Goal: Transaction & Acquisition: Book appointment/travel/reservation

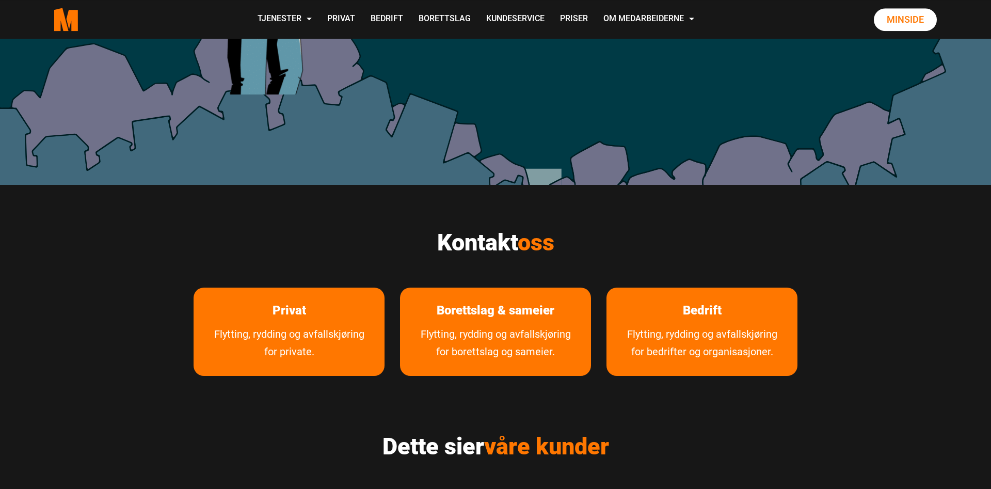
scroll to position [448, 0]
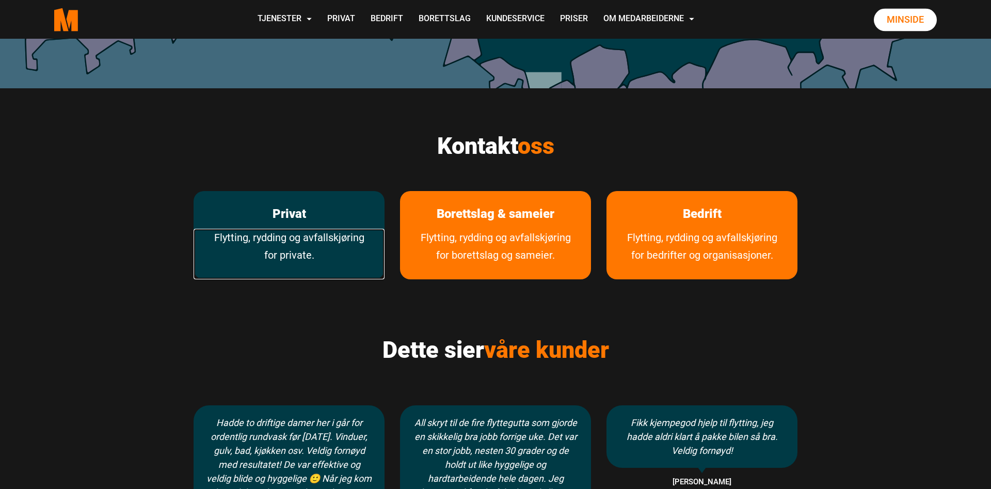
click at [279, 243] on link "Flytting, rydding og avfallskjøring for private." at bounding box center [289, 254] width 191 height 51
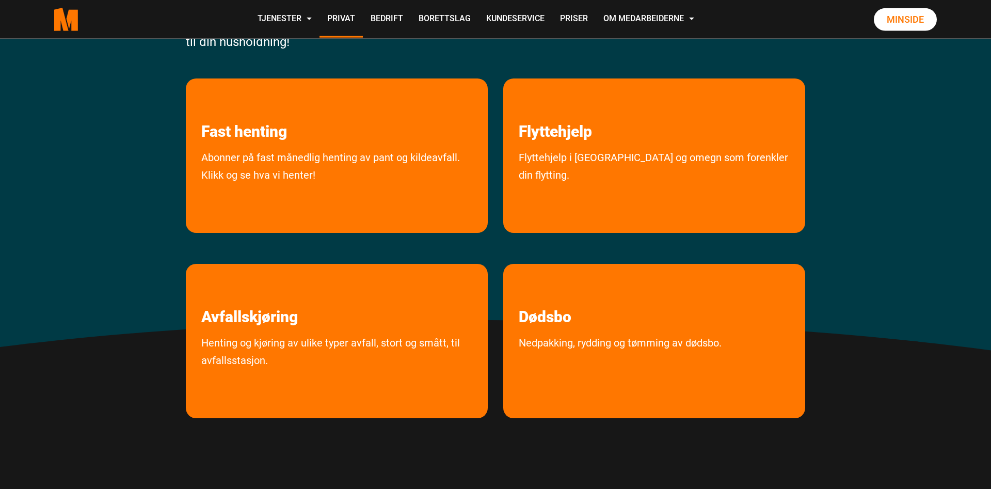
scroll to position [226, 0]
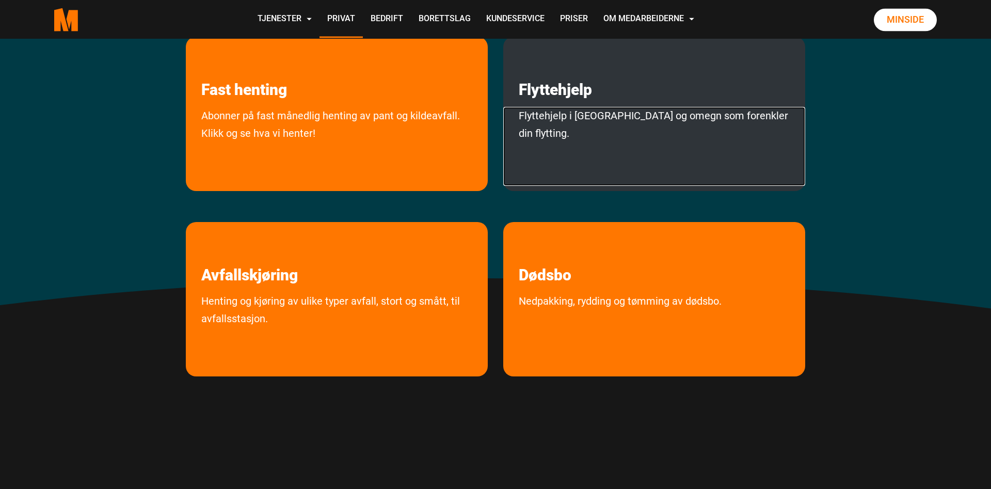
click at [577, 130] on link "Flyttehjelp i Oslo og omegn som forenkler din flytting." at bounding box center [654, 146] width 302 height 79
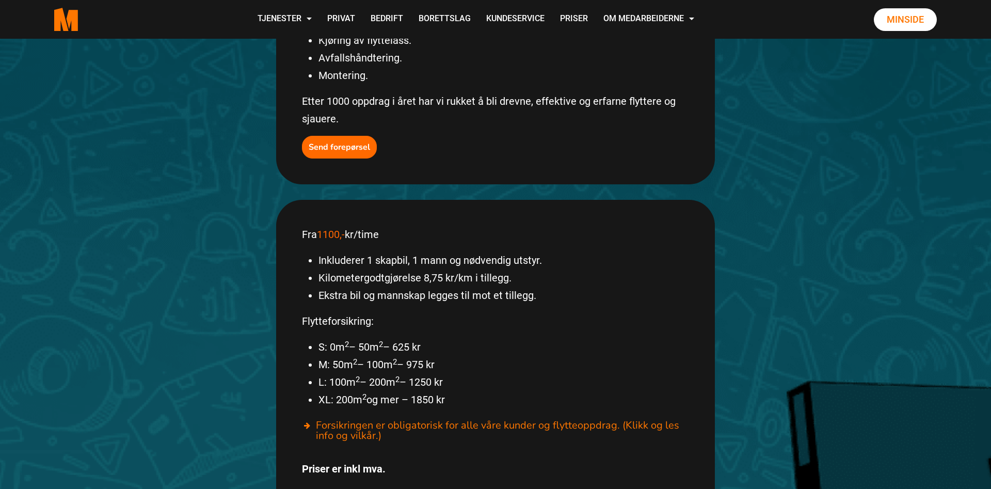
scroll to position [470, 0]
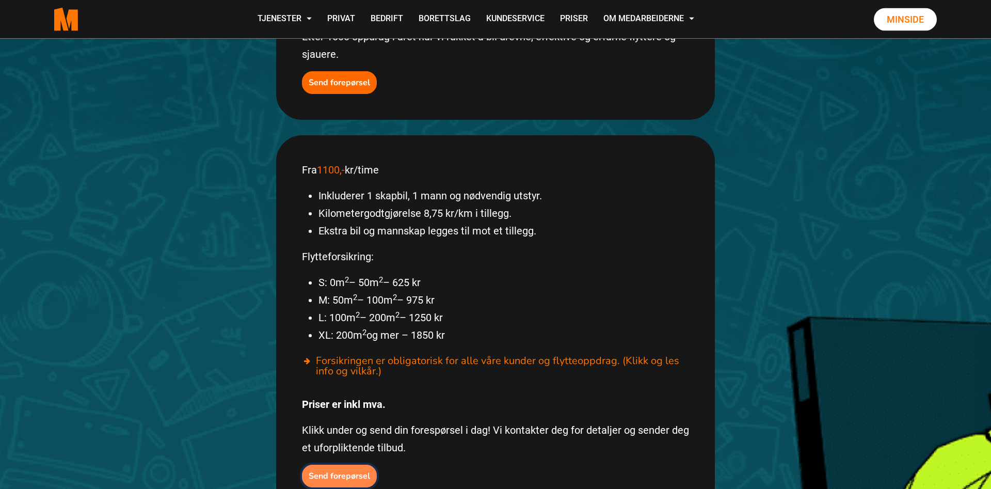
click at [353, 470] on b "Send forepørsel" at bounding box center [339, 475] width 61 height 11
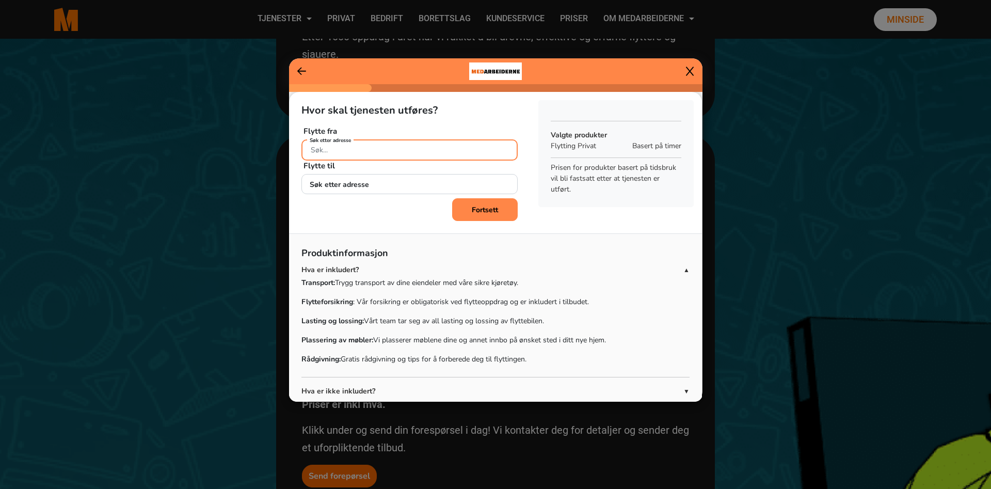
click at [434, 143] on input "Søk etter adresse" at bounding box center [409, 149] width 216 height 21
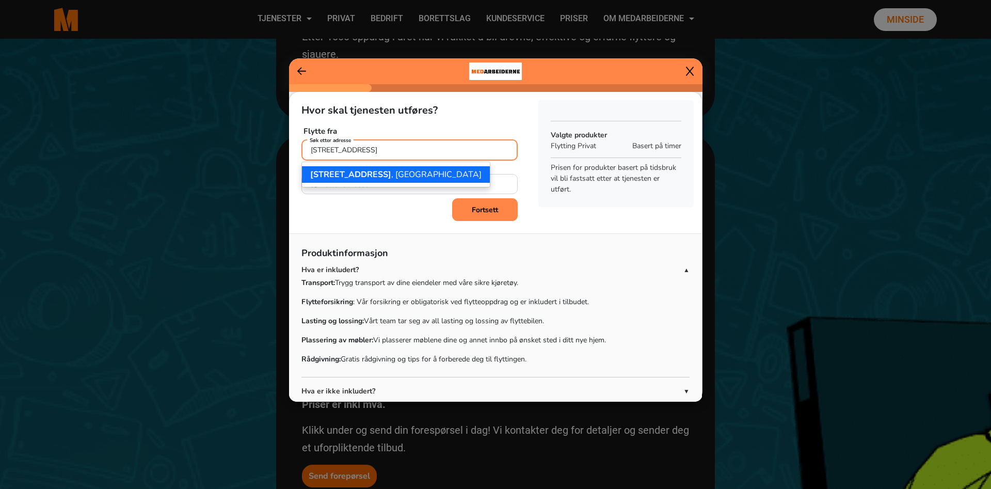
click at [389, 176] on ngb-highlight "[STREET_ADDRESS]" at bounding box center [395, 174] width 171 height 11
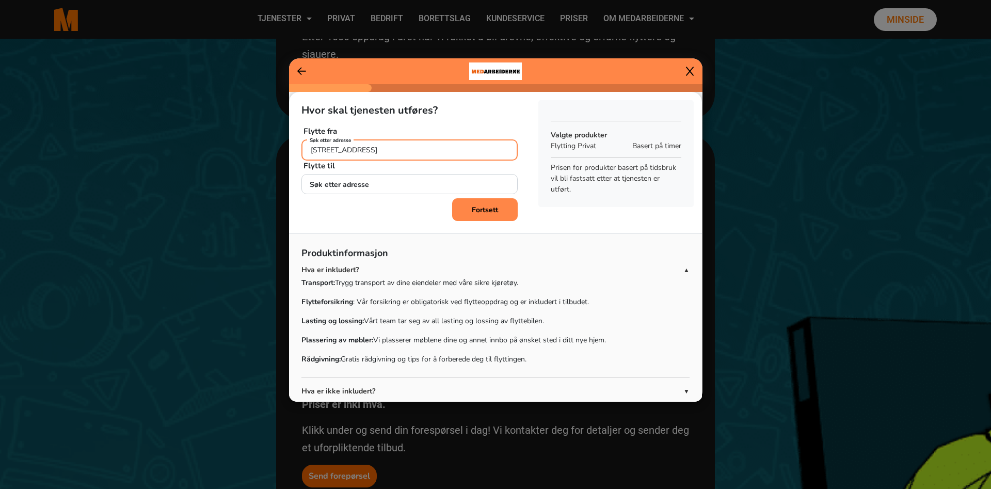
type input "[STREET_ADDRESS]"
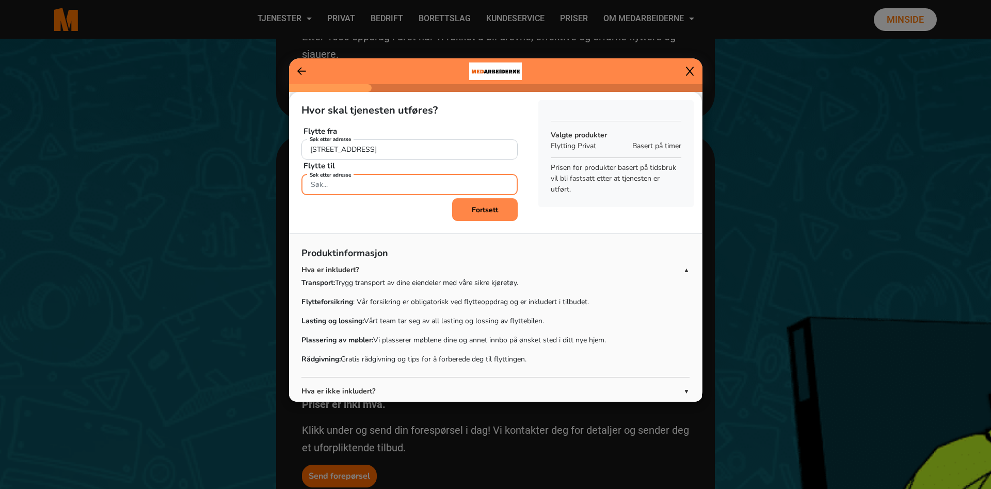
click at [387, 193] on input "Søk etter adresse" at bounding box center [409, 184] width 216 height 21
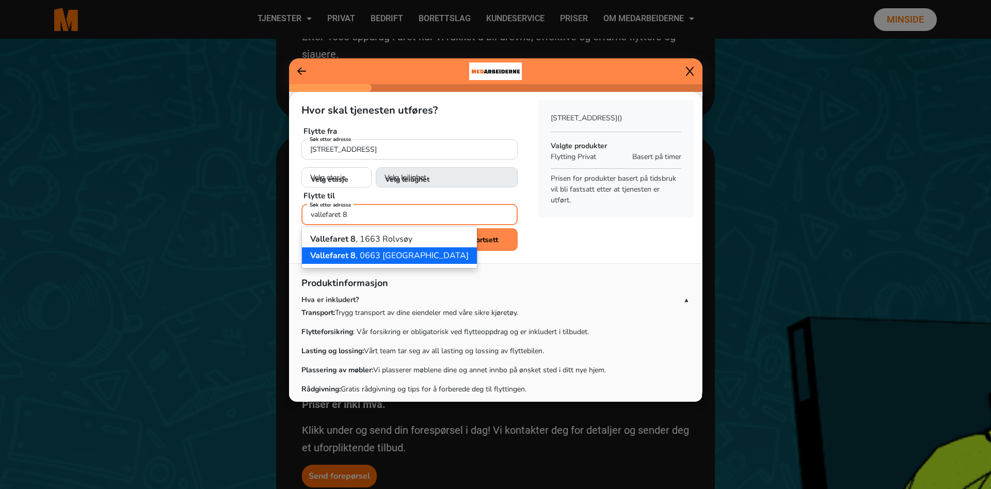
click at [380, 250] on ngb-highlight "[STREET_ADDRESS]" at bounding box center [389, 255] width 158 height 11
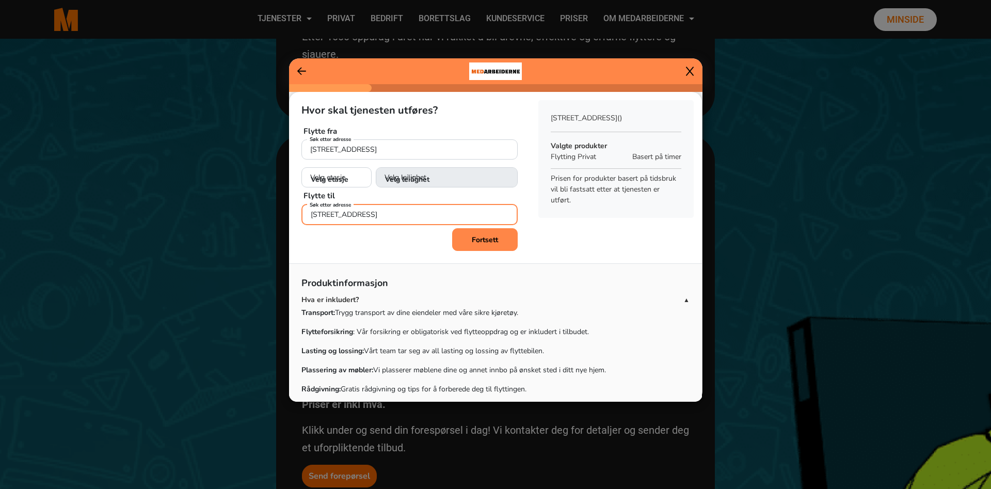
type input "[STREET_ADDRESS]"
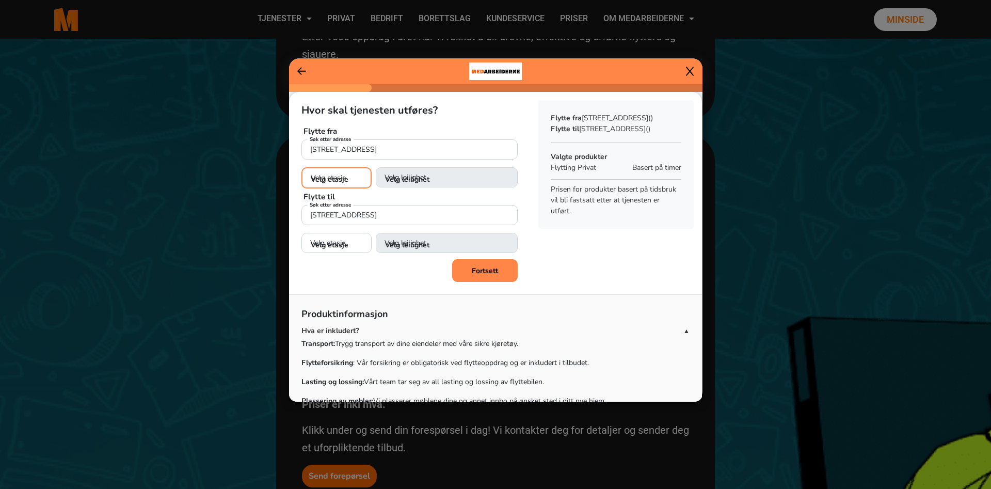
click at [301, 167] on select "Velg etasje 1. etasje 2. etasje 3. etasje 4. etasje 5. etasje" at bounding box center [336, 177] width 70 height 21
select select "05"
click option "5. etasje" at bounding box center [0, 0] width 0 height 0
click at [376, 167] on select "Velg leilighet 1. dør fra venstre (H0501) 2. dør fra venstre (H0502) 3. dør fra…" at bounding box center [447, 177] width 142 height 21
select select "H0504"
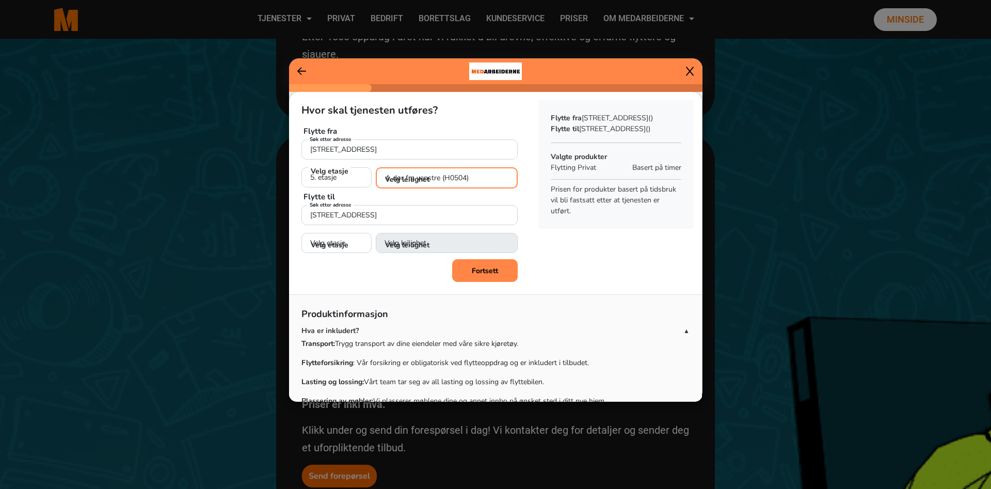
click option "4. dør fra venstre (H0504)" at bounding box center [0, 0] width 0 height 0
click at [301, 232] on select "Velg etasje 1. etasje 2. etasje 3. etasje" at bounding box center [336, 242] width 70 height 21
select select "02"
click option "2. etasje" at bounding box center [0, 0] width 0 height 0
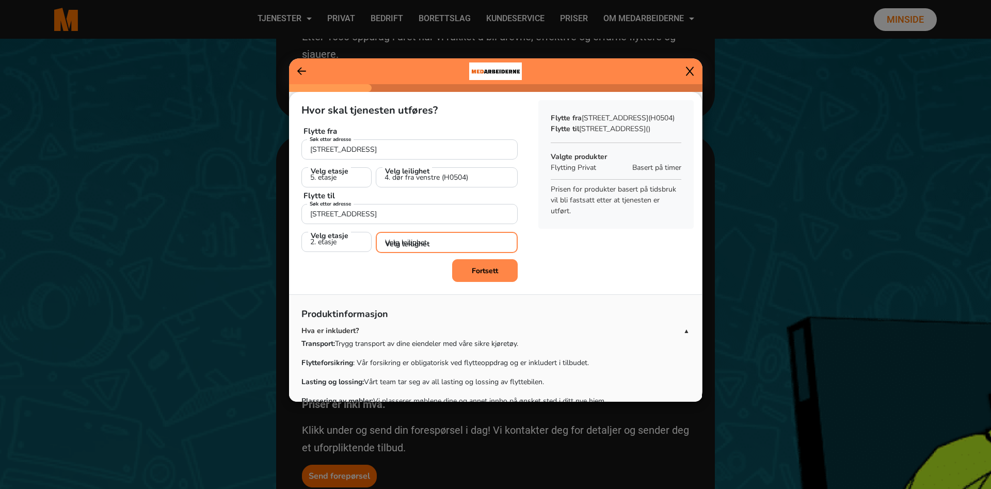
click at [376, 232] on select "Velg leilighet 1. dør fra venstre (H0201) 2. dør fra venstre (H0202)" at bounding box center [447, 242] width 142 height 21
select select "H0201"
click option "1. dør fra venstre (H0201)" at bounding box center [0, 0] width 0 height 0
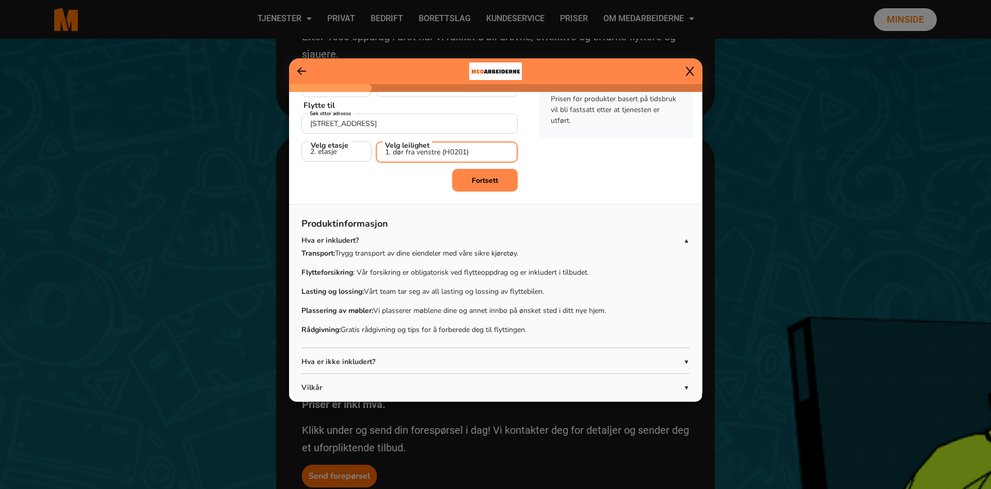
scroll to position [108, 0]
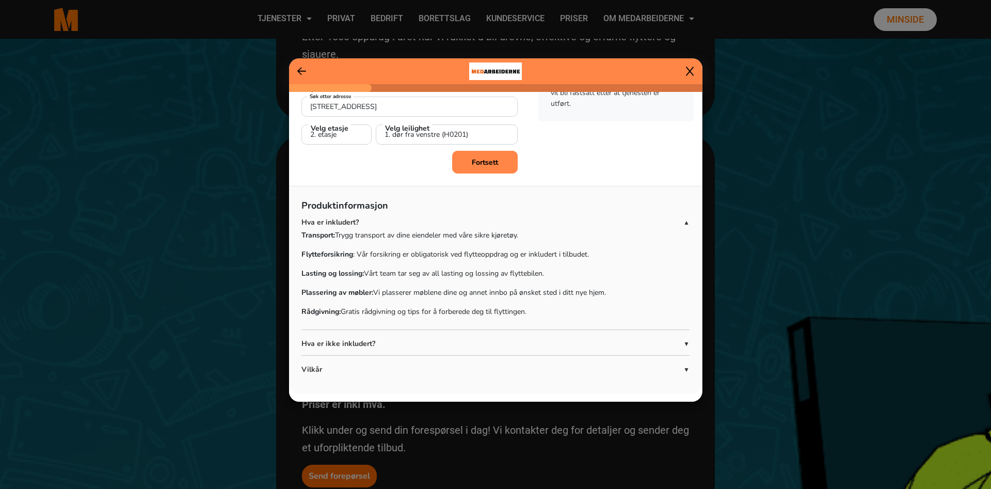
click at [409, 347] on p "Hva er ikke inkludert?" at bounding box center [492, 343] width 382 height 11
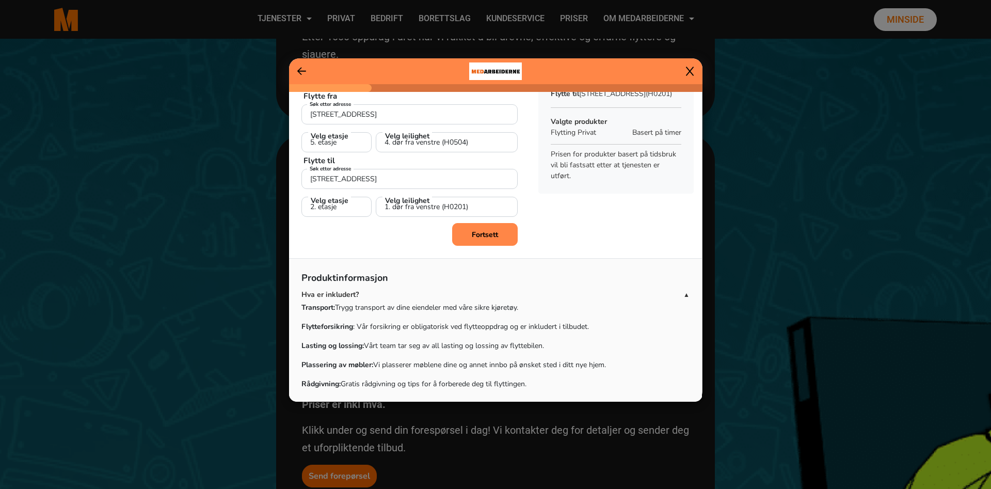
scroll to position [0, 0]
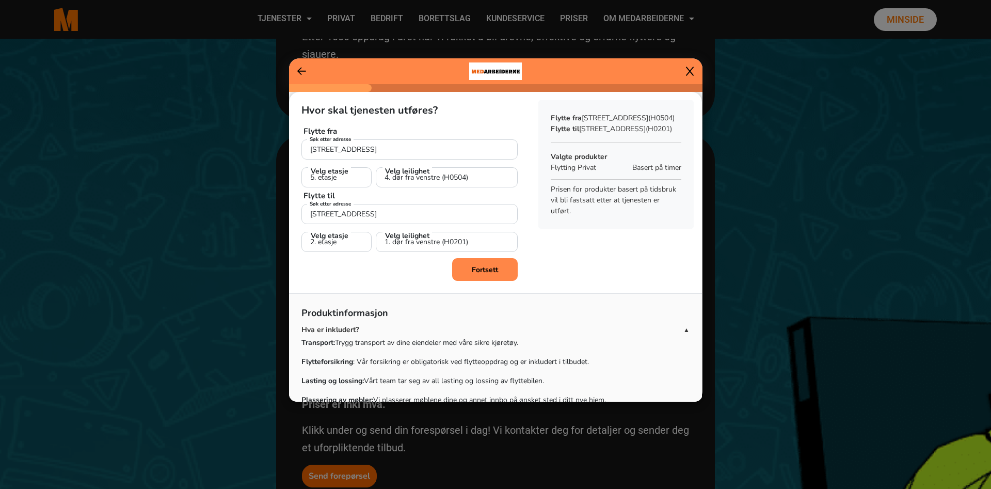
click at [482, 271] on b "Fortsett" at bounding box center [485, 270] width 26 height 10
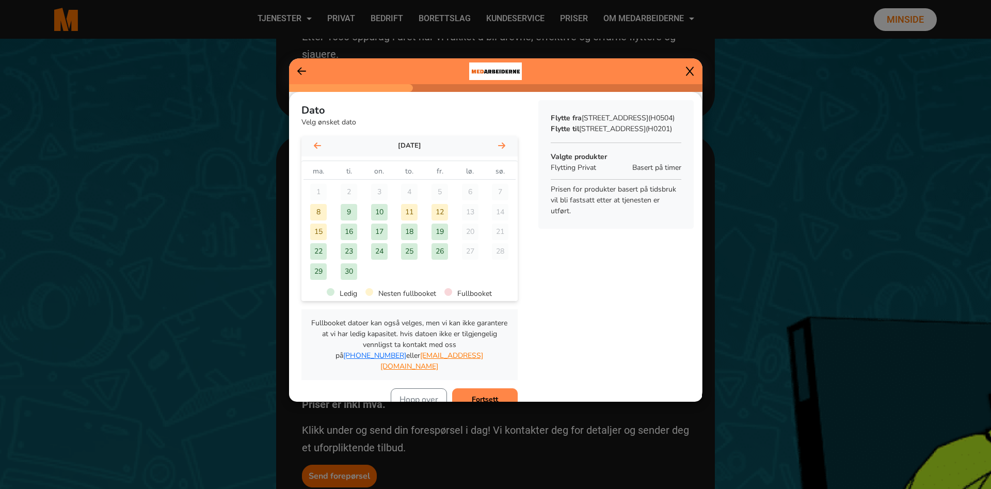
click at [321, 252] on div "22" at bounding box center [318, 251] width 17 height 17
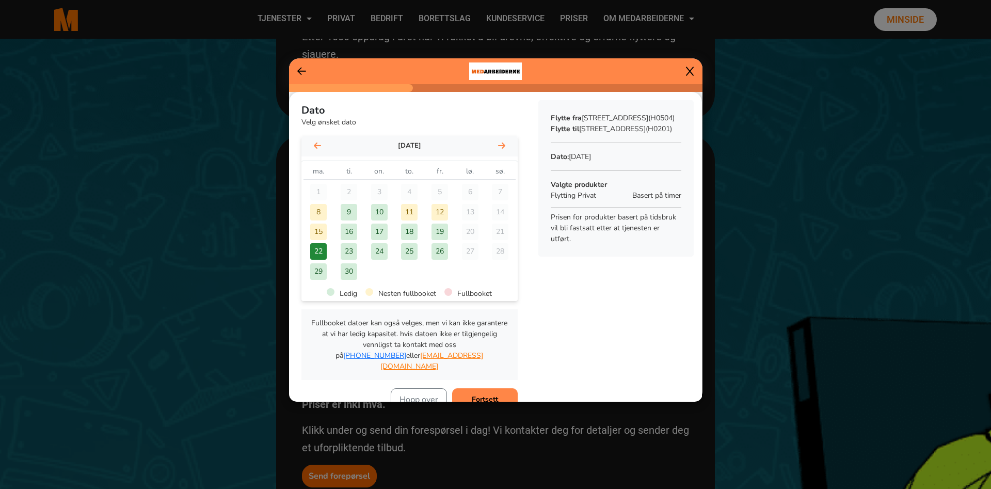
click at [477, 388] on button "Fortsett" at bounding box center [485, 399] width 66 height 23
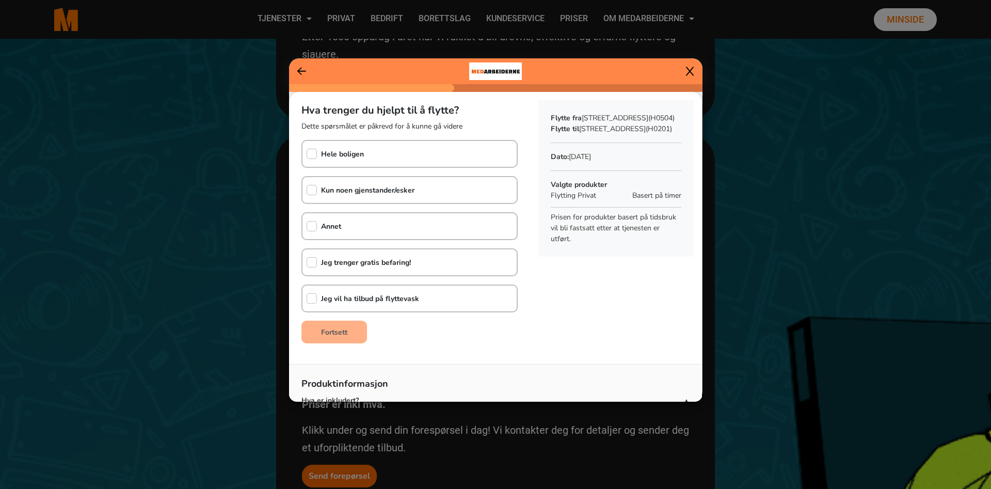
click at [380, 154] on div "Hele boligen" at bounding box center [409, 154] width 216 height 28
checkbox input "true"
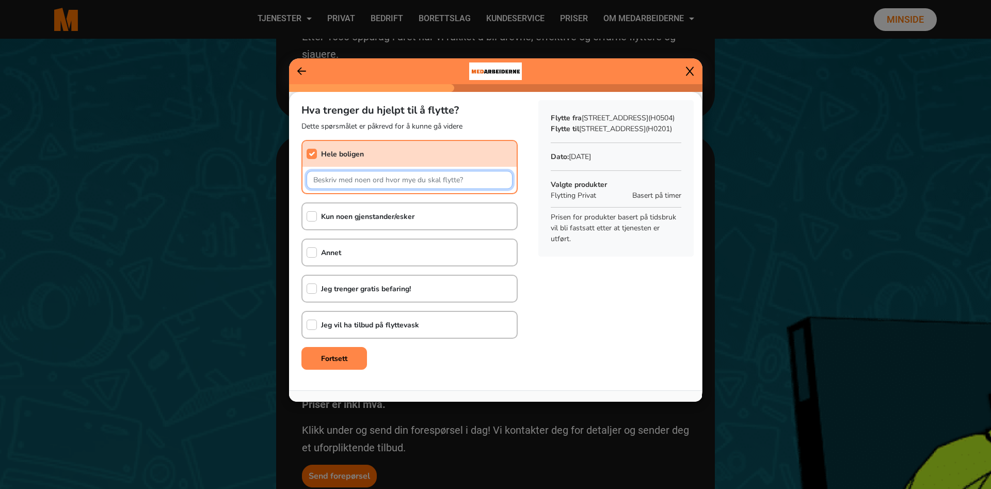
click at [378, 178] on input "text" at bounding box center [410, 180] width 206 height 18
click at [207, 452] on ngb-modal-window "Hva trenger du hjelpt til å flytte? Dette spørsmålet er påkrevd for å kunne gå …" at bounding box center [495, 244] width 991 height 489
click at [365, 180] on input "text" at bounding box center [410, 180] width 206 height 18
paste input "Vitrinskap, Spisebord, sofa, liten sofabord, liten tv bord, red bull kjølesskap…"
drag, startPoint x: 365, startPoint y: 180, endPoint x: 224, endPoint y: 188, distance: 140.6
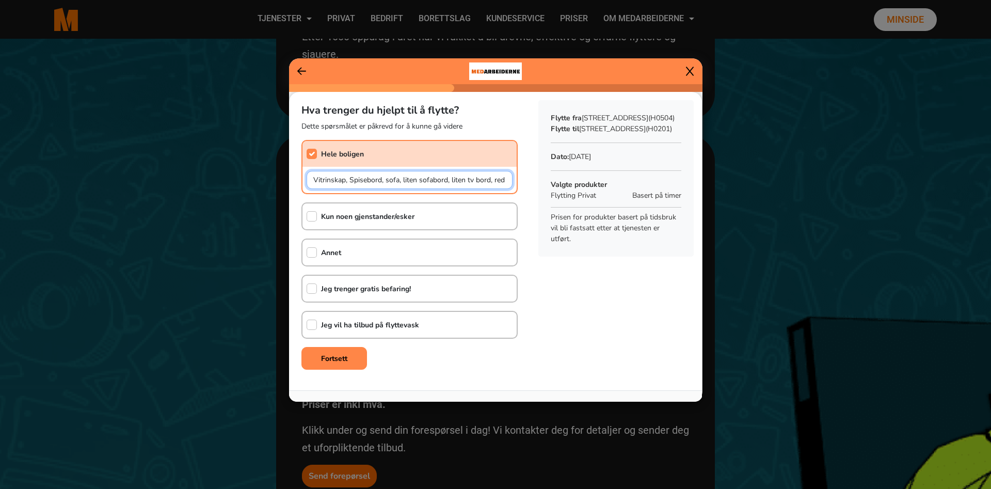
click at [307, 188] on input "Vitrinskap, Spisebord, sofa, liten sofabord, liten tv bord, red bull kjølesskap…" at bounding box center [410, 180] width 206 height 18
type input "Vitrinskap, Spisebord, sofa, liten sofabord, liten tv bord, red bull kjølesskap…"
click at [332, 355] on b "Fortsett" at bounding box center [334, 358] width 26 height 10
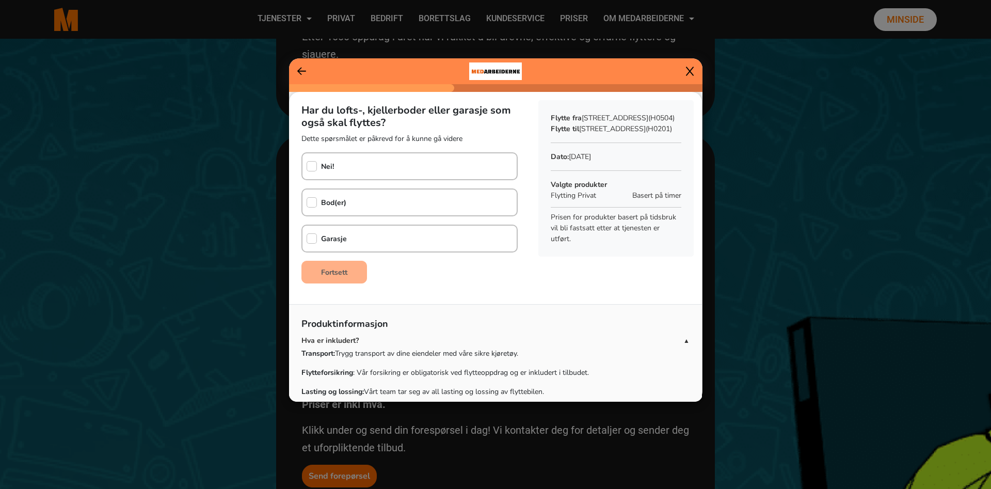
drag, startPoint x: 369, startPoint y: 203, endPoint x: 368, endPoint y: 197, distance: 6.3
click at [368, 197] on div "Bod(er)" at bounding box center [409, 202] width 216 height 28
checkbox input "true"
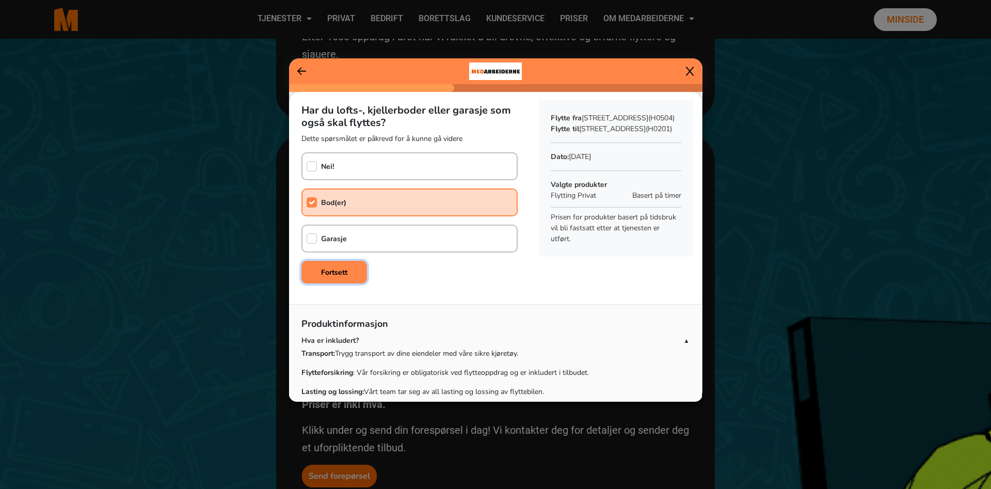
click at [340, 273] on b "Fortsett" at bounding box center [334, 272] width 26 height 10
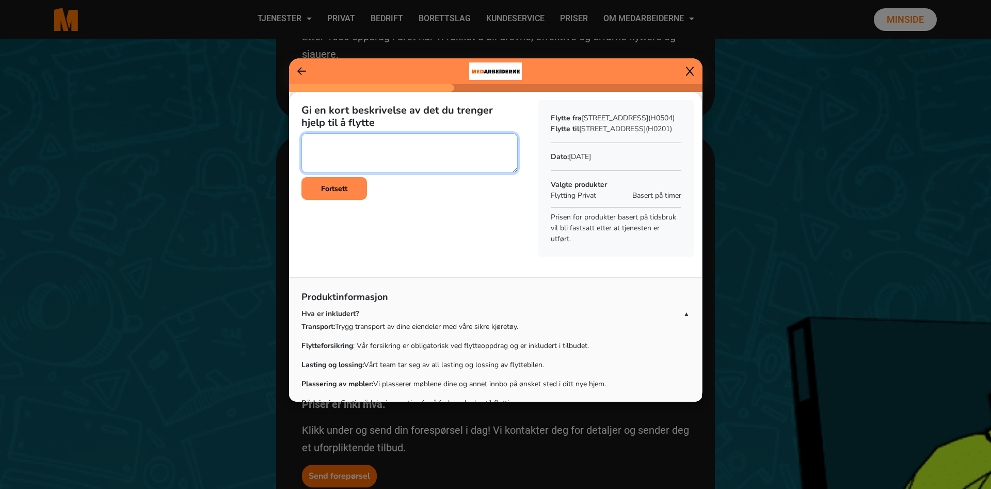
click at [405, 158] on textarea at bounding box center [409, 153] width 216 height 40
paste textarea "Vitrinskap, Spisebord, sofa, liten sofabord, liten tv bord, red bull kjølesskap…"
type textarea "Vitrinskap, Spisebord, sofa, liten sofabord, liten tv bord, red bull kjølesskap…"
drag, startPoint x: 389, startPoint y: 163, endPoint x: 300, endPoint y: 133, distance: 93.7
click at [301, 133] on textarea at bounding box center [409, 153] width 216 height 40
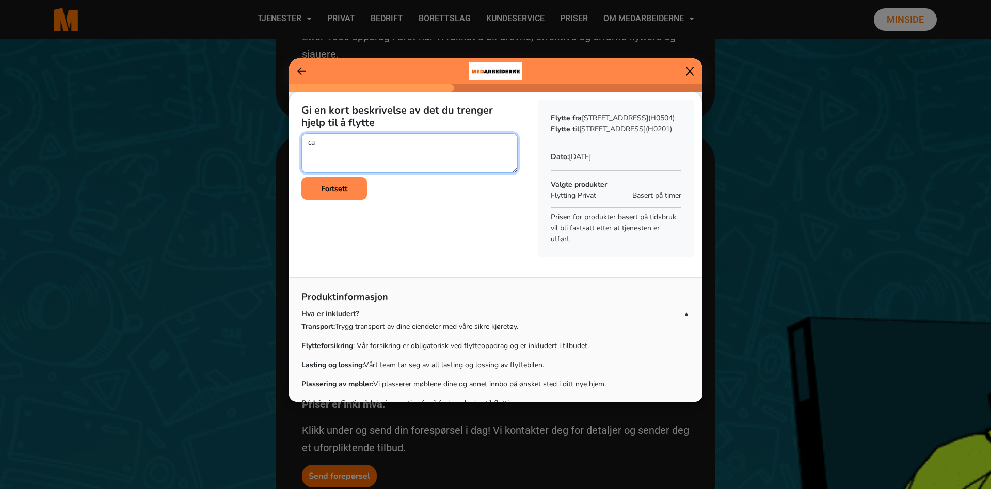
type textarea "c"
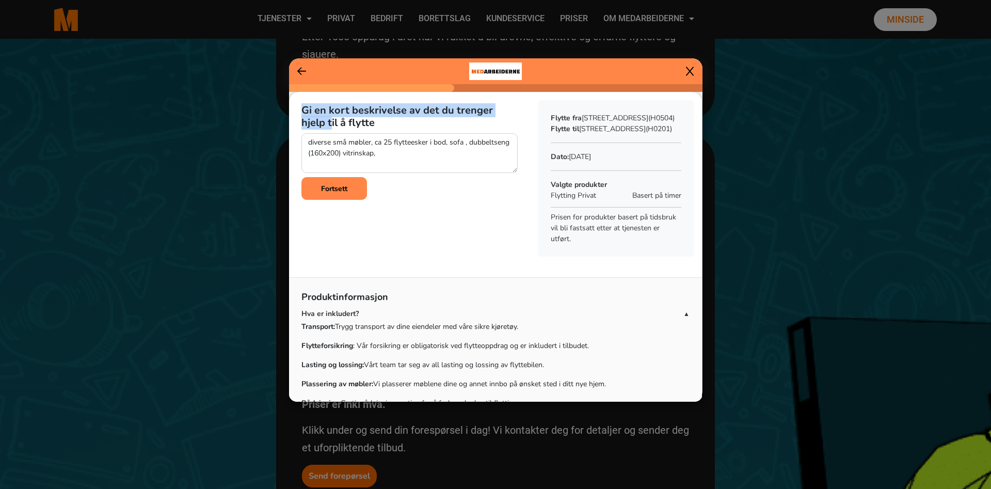
click at [306, 128] on h5 "Gi en kort beskrivelse av det du trenger hjelp til å flytte" at bounding box center [409, 116] width 216 height 25
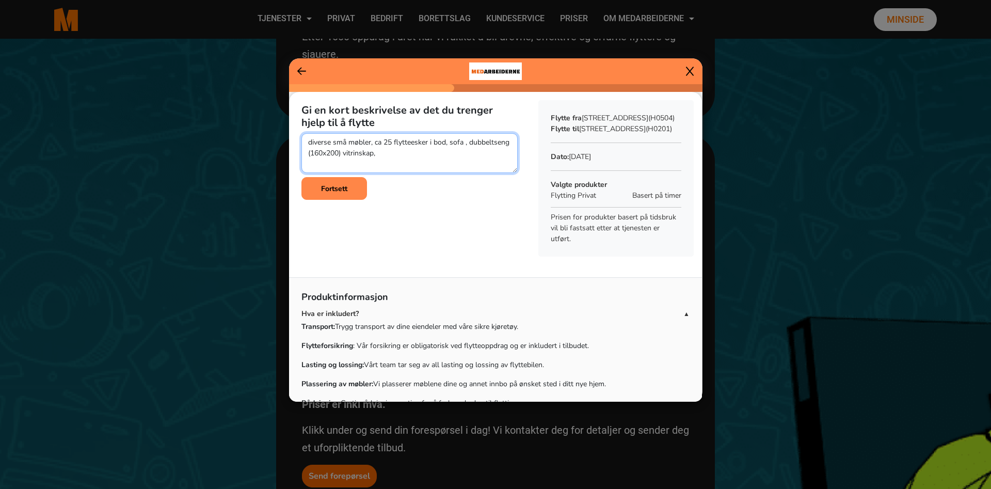
click at [386, 157] on textarea at bounding box center [409, 153] width 216 height 40
type textarea "diverse små møbler, ca 25 flytteesker i bod, sofa , dubbeltseng (160x200) vitri…"
click at [346, 192] on b "Fortsett" at bounding box center [334, 189] width 26 height 10
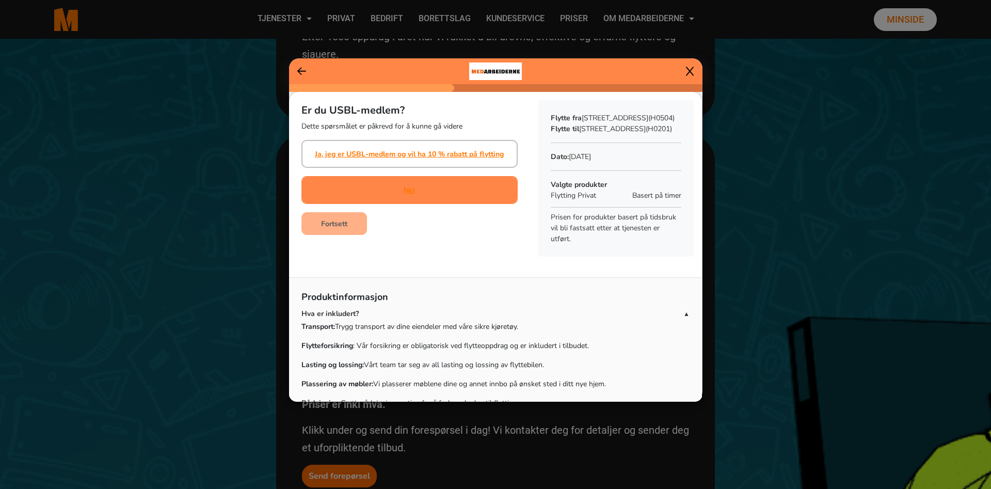
click at [429, 195] on div "Nei" at bounding box center [409, 190] width 216 height 28
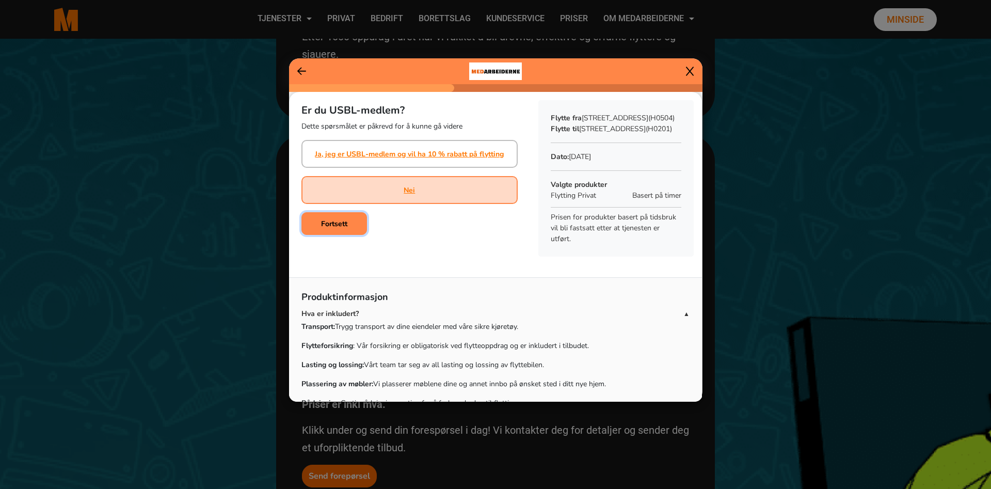
click at [356, 231] on button "Fortsett" at bounding box center [334, 223] width 66 height 23
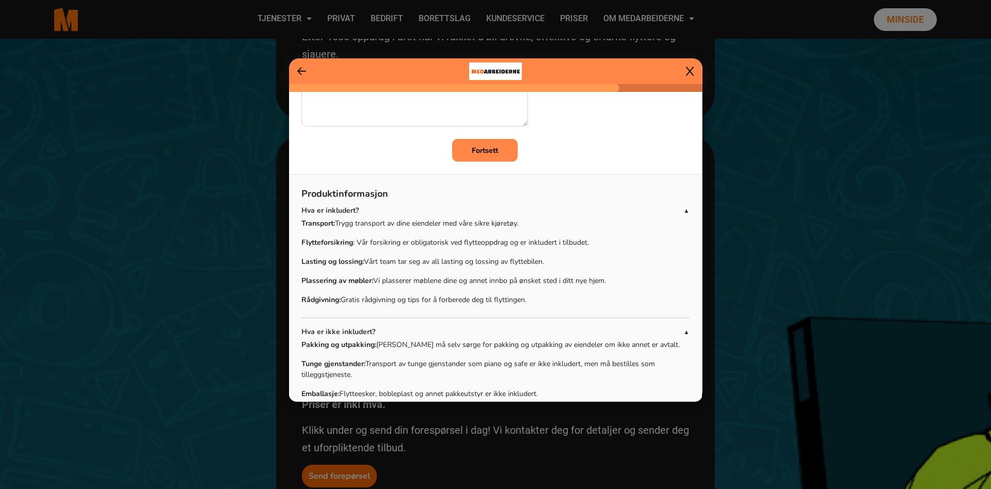
scroll to position [0, 0]
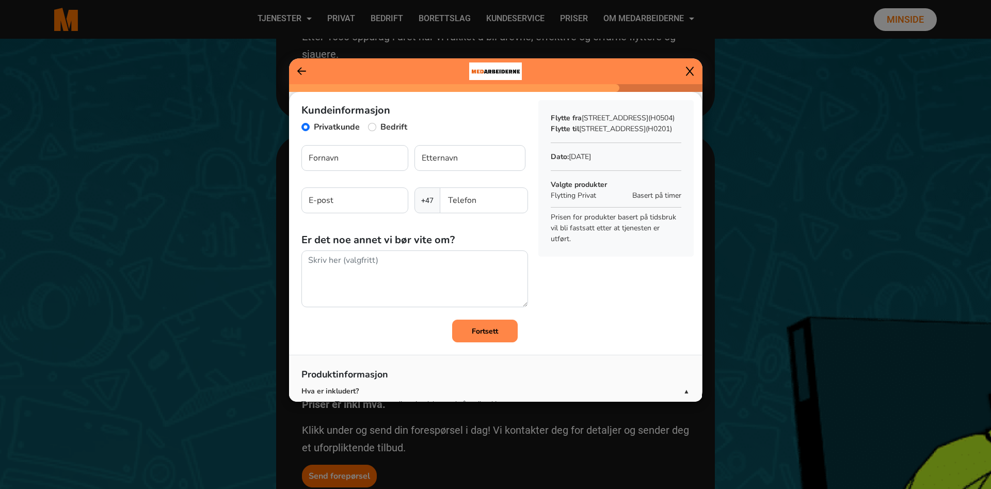
click at [303, 71] on icon at bounding box center [301, 71] width 9 height 10
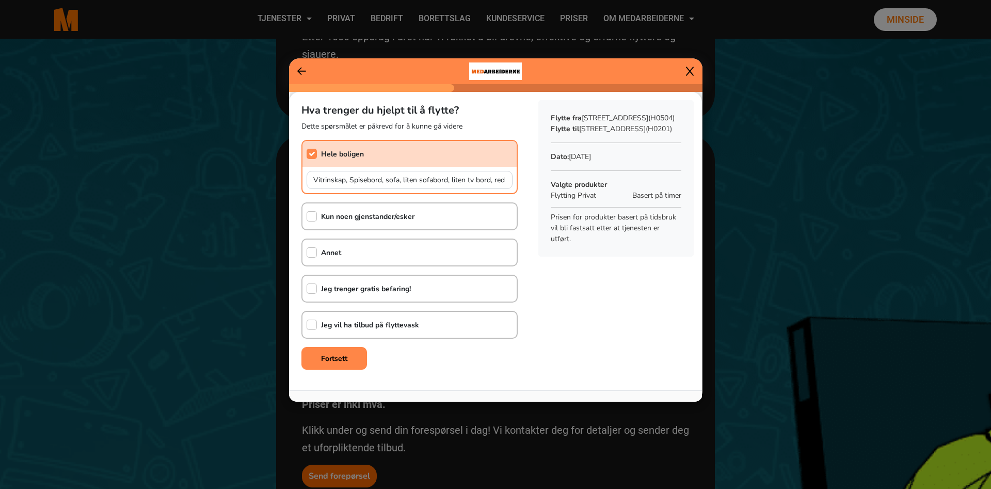
click at [303, 71] on icon at bounding box center [301, 71] width 9 height 10
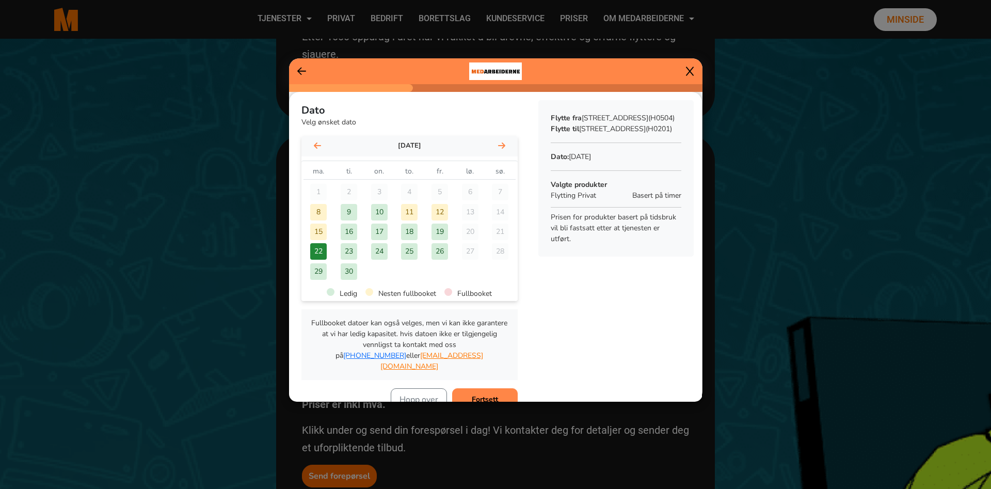
click at [511, 388] on button "Fortsett" at bounding box center [485, 399] width 66 height 23
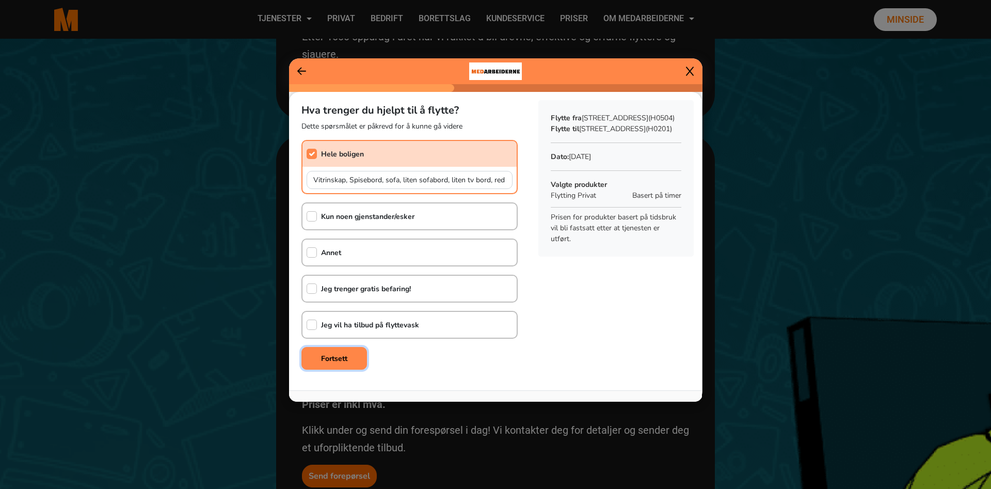
click at [350, 360] on button "Fortsett" at bounding box center [334, 358] width 66 height 23
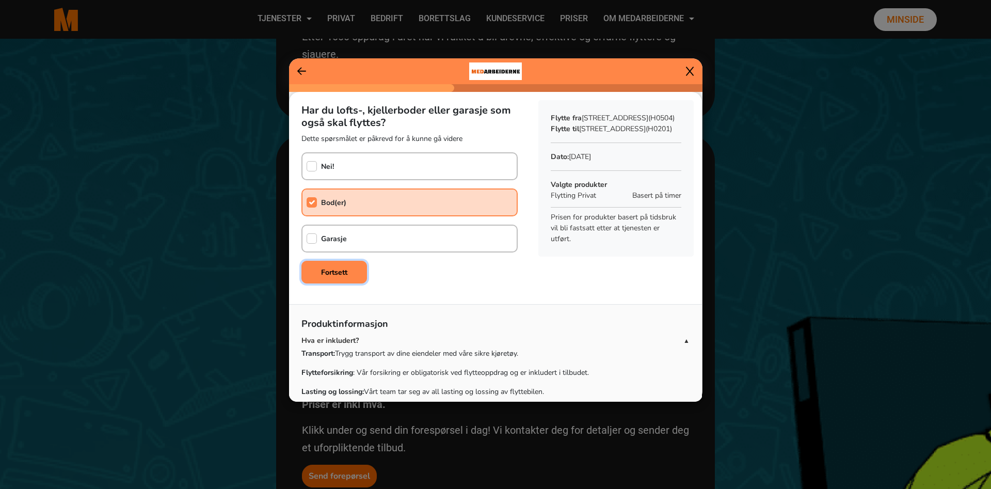
click at [355, 269] on button "Fortsett" at bounding box center [334, 272] width 66 height 23
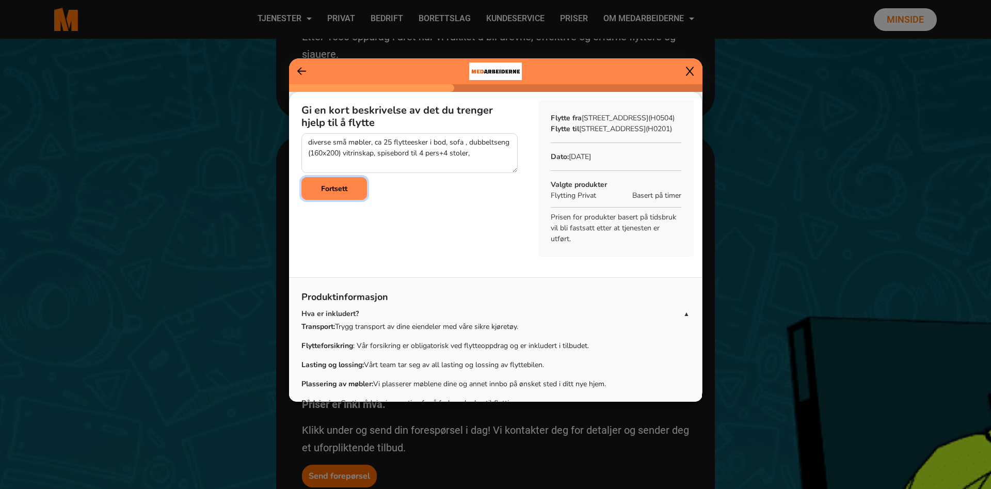
click at [351, 196] on button "Fortsett" at bounding box center [334, 188] width 66 height 23
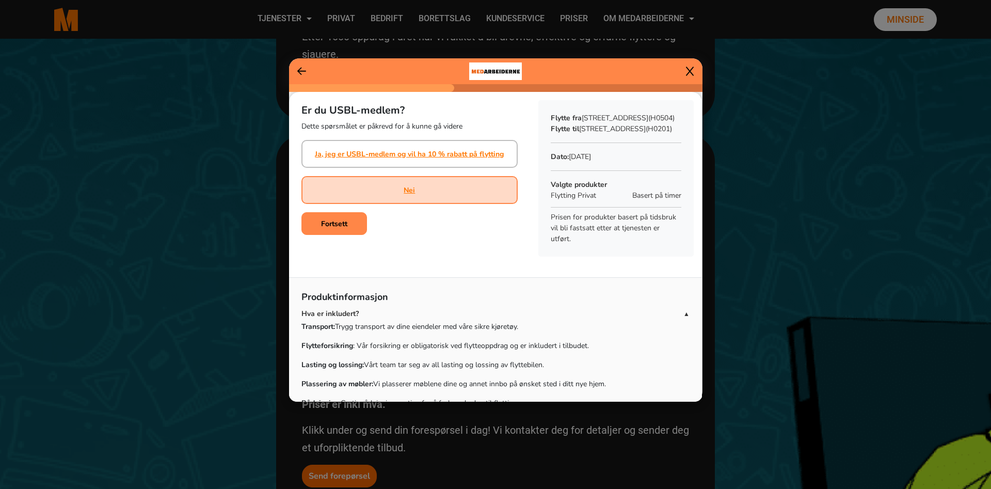
click at [370, 198] on div "Nei" at bounding box center [409, 190] width 216 height 28
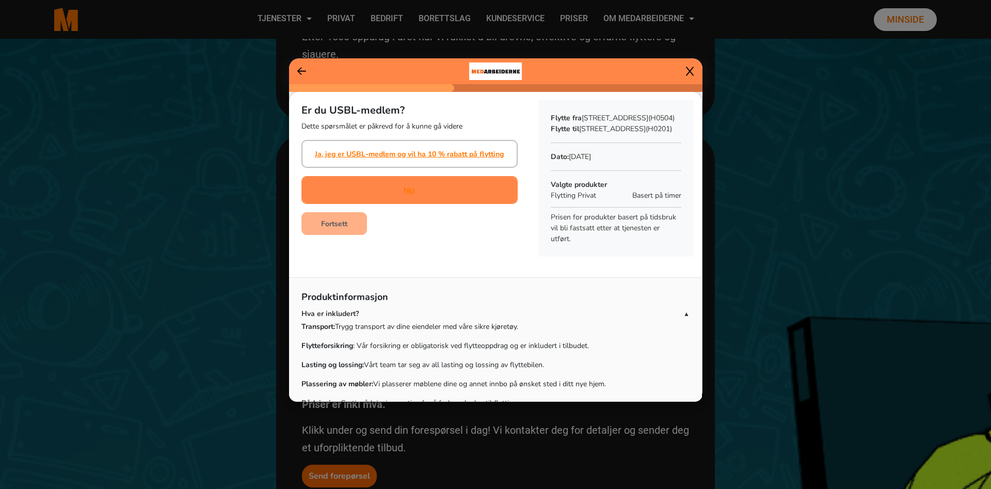
click at [373, 199] on div "Nei" at bounding box center [409, 190] width 216 height 28
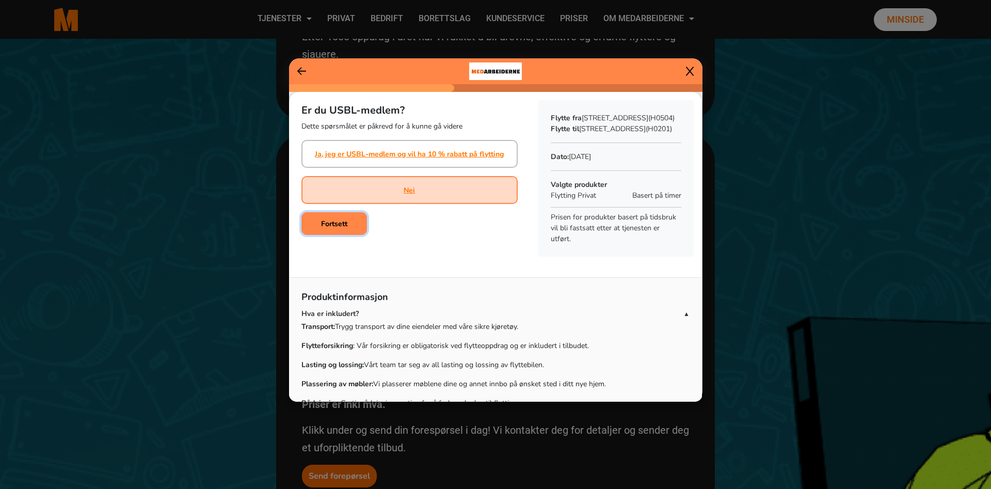
click at [361, 223] on button "Fortsett" at bounding box center [334, 223] width 66 height 23
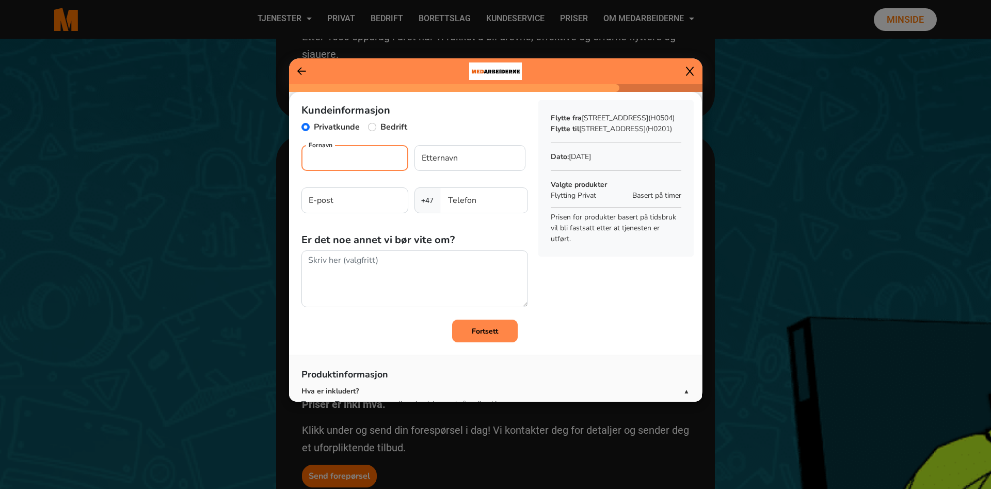
click at [366, 163] on input "Fornavn" at bounding box center [354, 158] width 107 height 26
type input "[PERSON_NAME]"
type input "Svart"
type input "[EMAIL_ADDRESS][DOMAIN_NAME]"
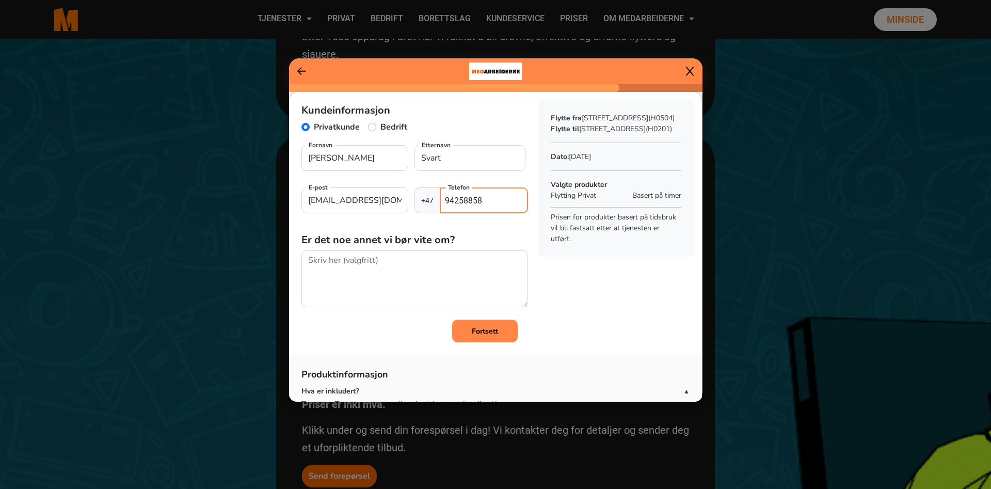
type input "94258858"
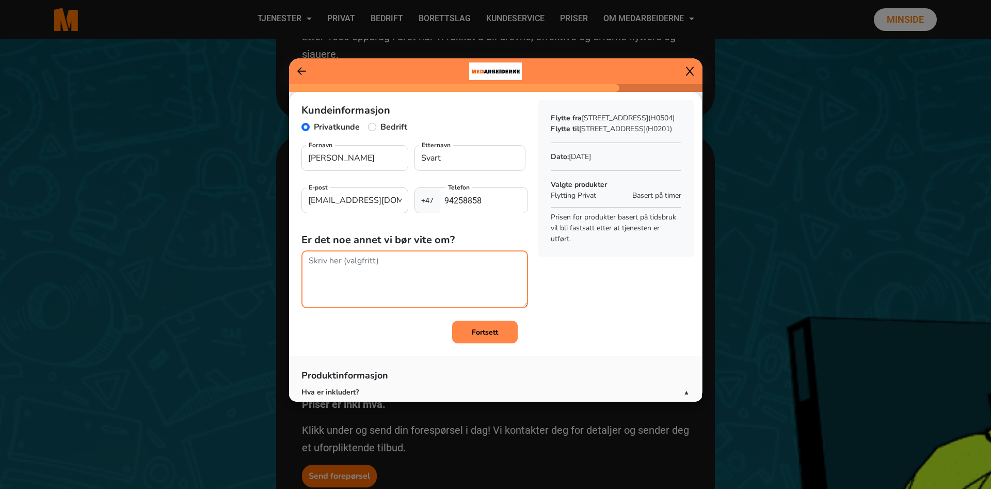
click at [344, 269] on textarea at bounding box center [414, 279] width 227 height 58
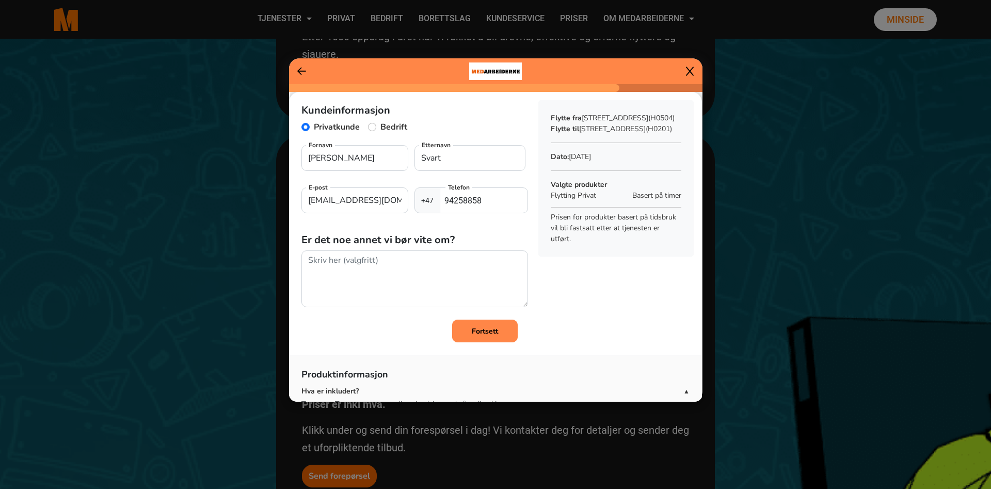
click at [476, 340] on button "Fortsett" at bounding box center [485, 330] width 66 height 23
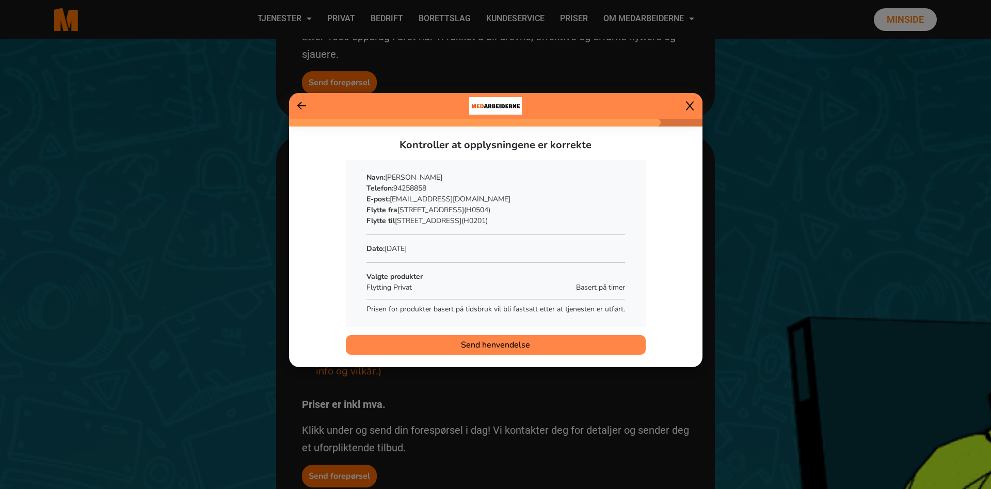
click at [472, 337] on button "Send henvendelse" at bounding box center [496, 345] width 300 height 20
